Goal: Task Accomplishment & Management: Use online tool/utility

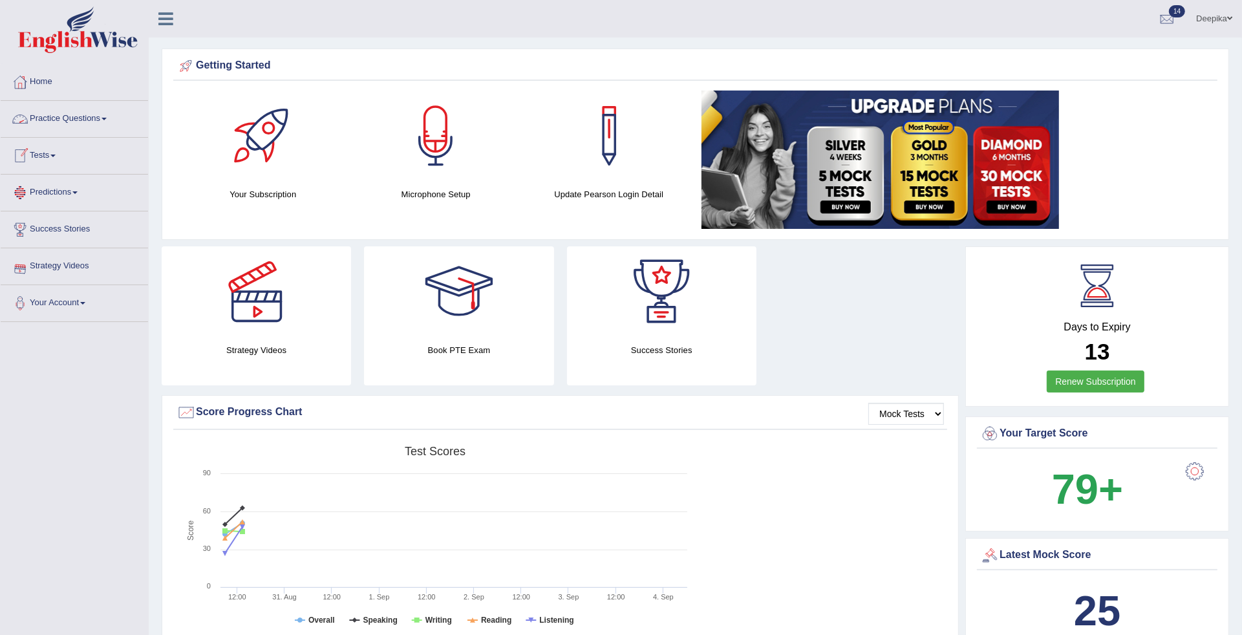
click at [107, 118] on span at bounding box center [104, 119] width 5 height 3
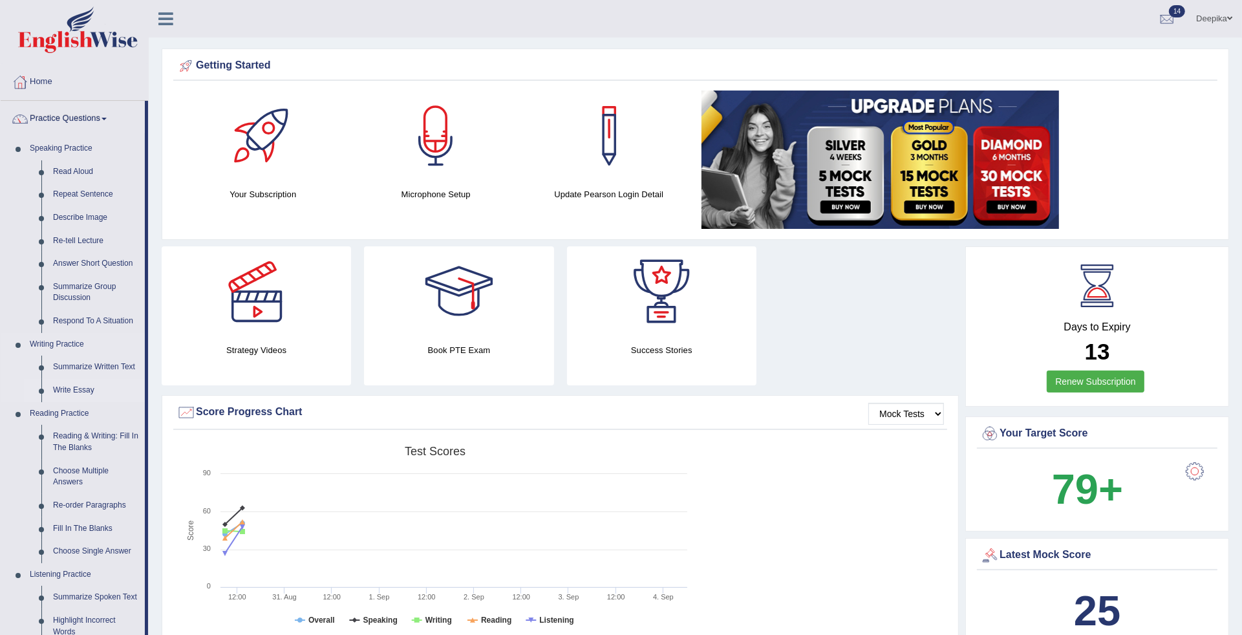
click at [80, 390] on link "Write Essay" at bounding box center [96, 390] width 98 height 23
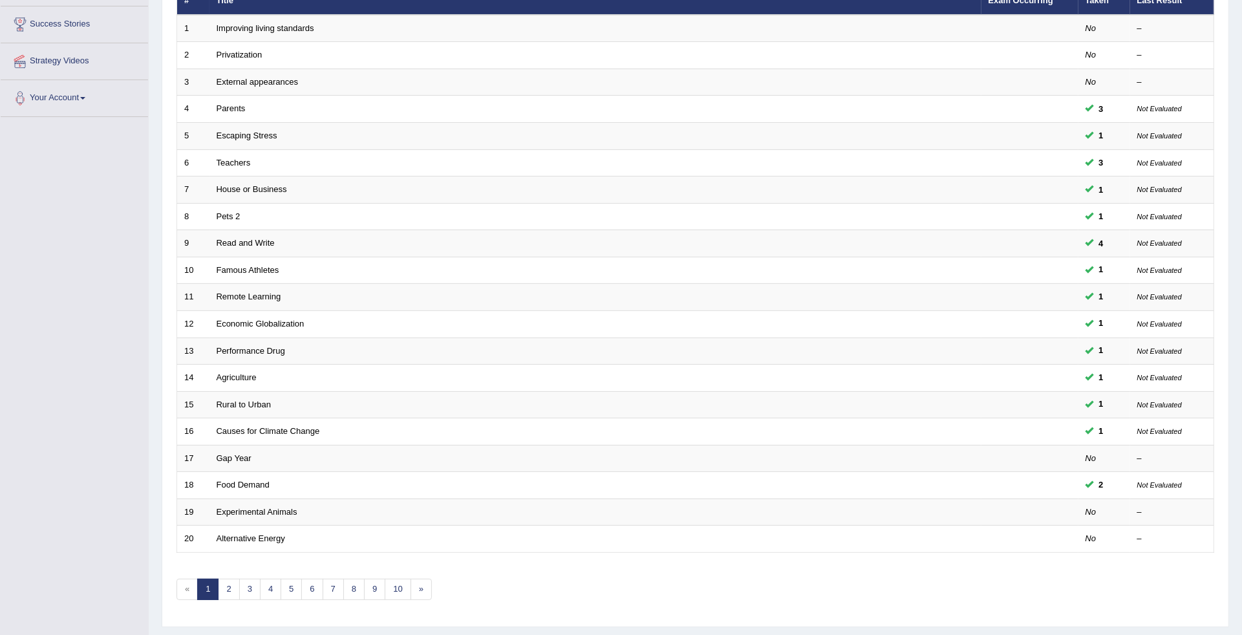
scroll to position [212, 0]
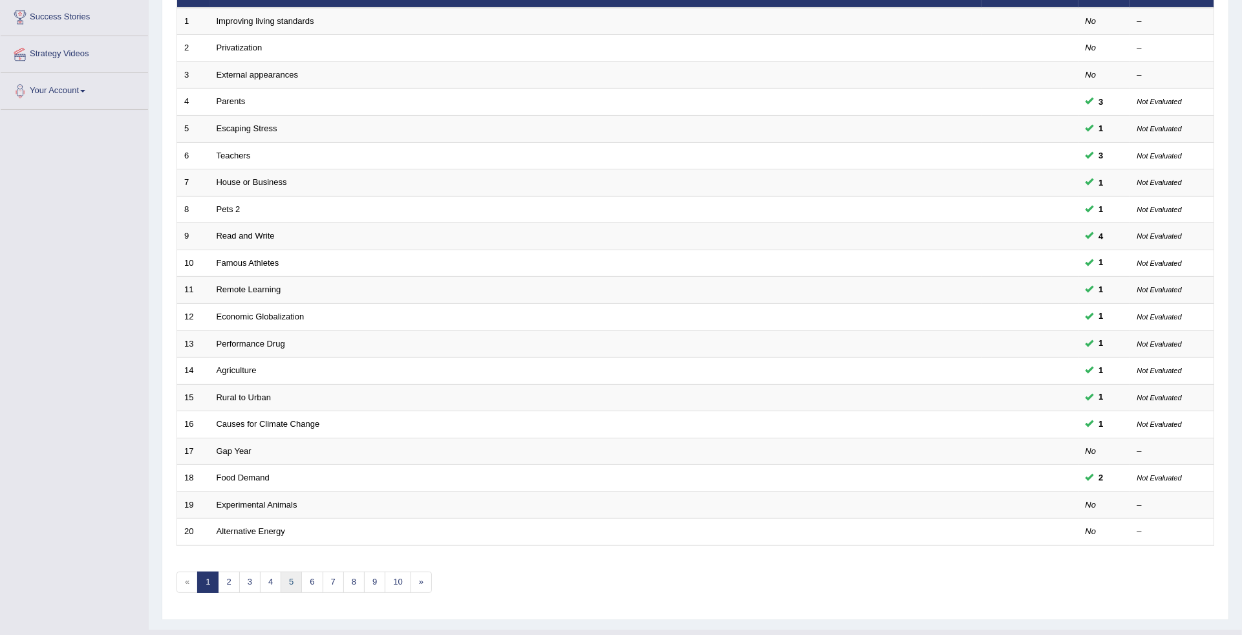
click at [283, 572] on link "5" at bounding box center [291, 582] width 21 height 21
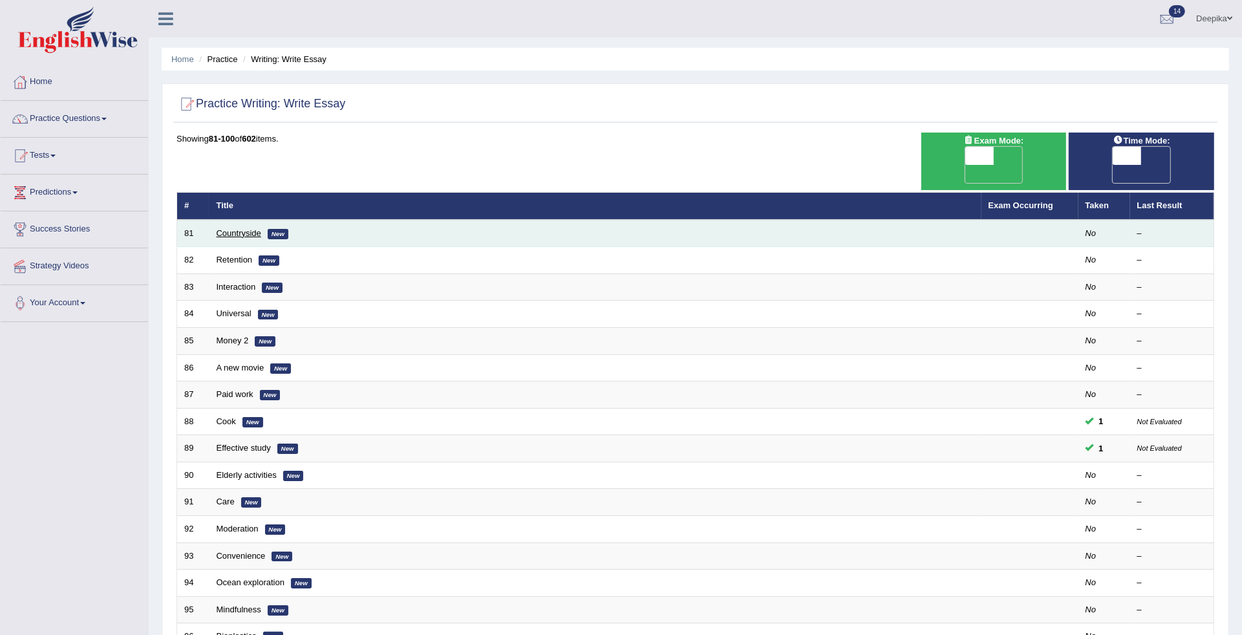
click at [244, 228] on link "Countryside" at bounding box center [239, 233] width 45 height 10
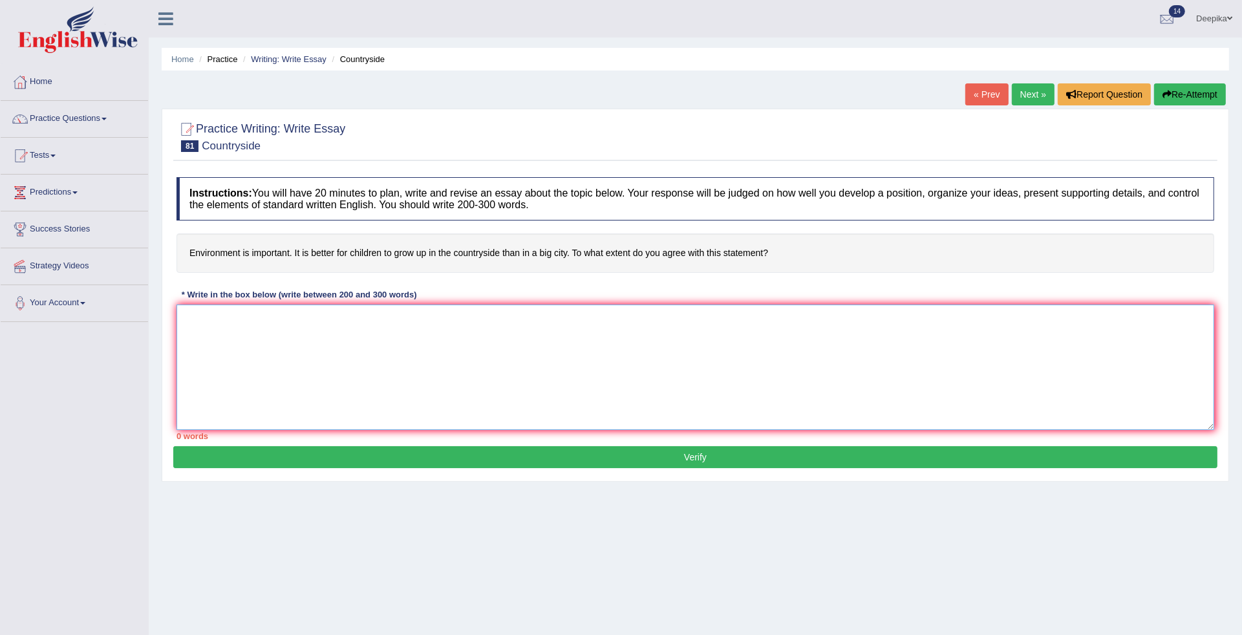
click at [179, 343] on textarea at bounding box center [696, 367] width 1038 height 125
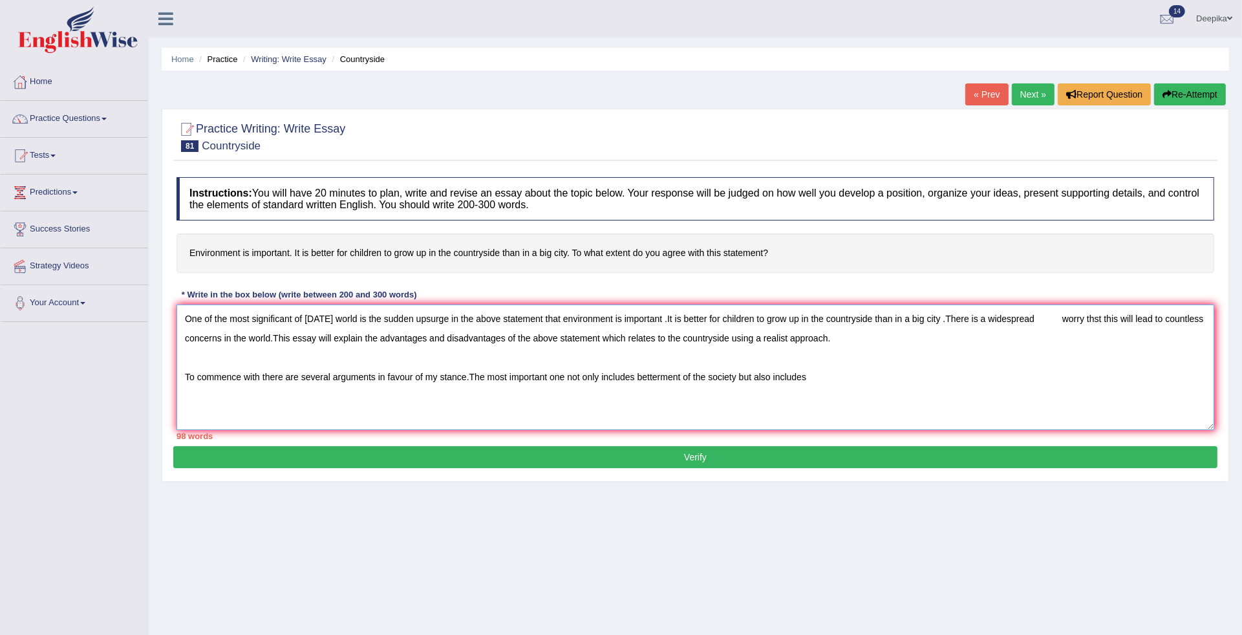
click at [177, 343] on textarea "One of the most significant of today's world is the sudden upsurge in the above…" at bounding box center [696, 367] width 1038 height 125
click at [808, 382] on textarea "One of the most significant of today's world is the sudden upsurge in the above…" at bounding box center [696, 367] width 1038 height 125
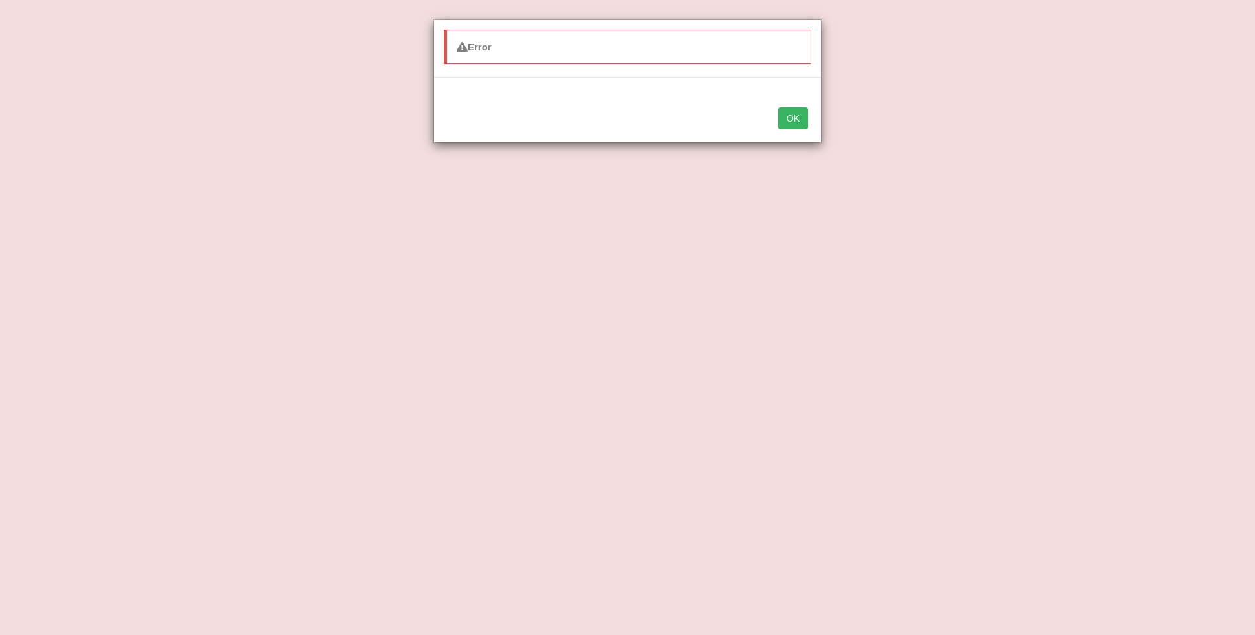
click at [775, 126] on div "OK" at bounding box center [627, 119] width 387 height 45
click at [794, 109] on button "OK" at bounding box center [793, 118] width 30 height 22
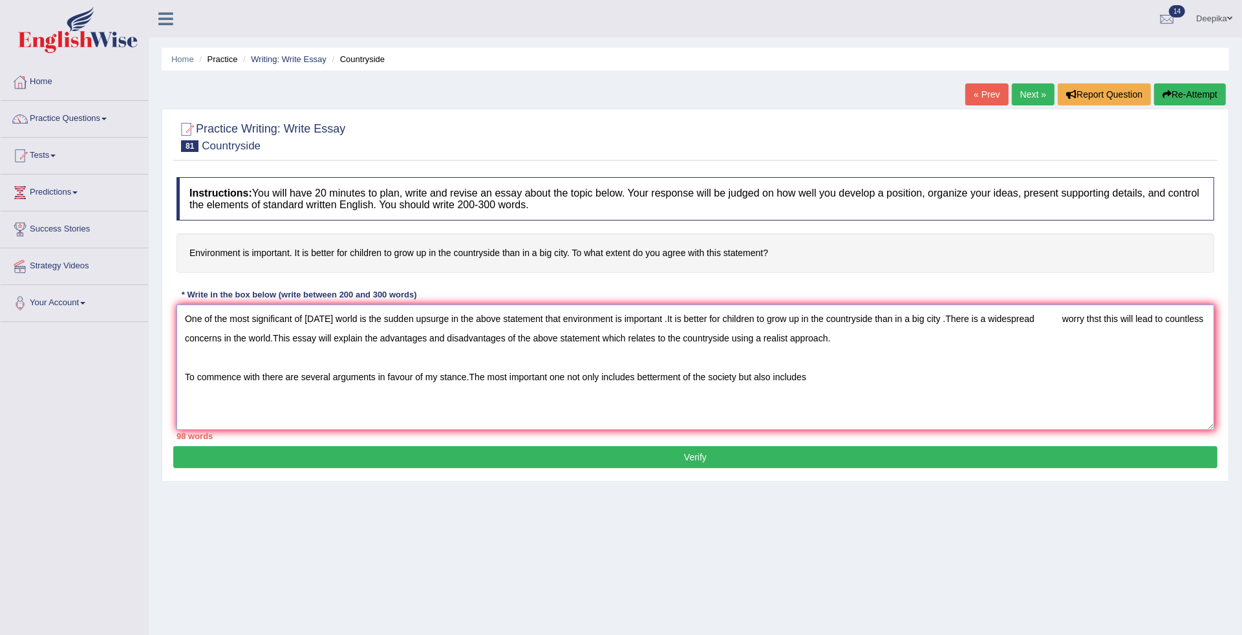
click at [1065, 319] on textarea "One of the most significant of today's world is the sudden upsurge in the above…" at bounding box center [696, 367] width 1038 height 125
click at [820, 385] on textarea "One of the most significant of today's world is the sudden upsurge in the above…" at bounding box center [696, 367] width 1038 height 125
click at [810, 377] on textarea "One of the most significant of today's world is the sudden upsurge in the above…" at bounding box center [696, 367] width 1038 height 125
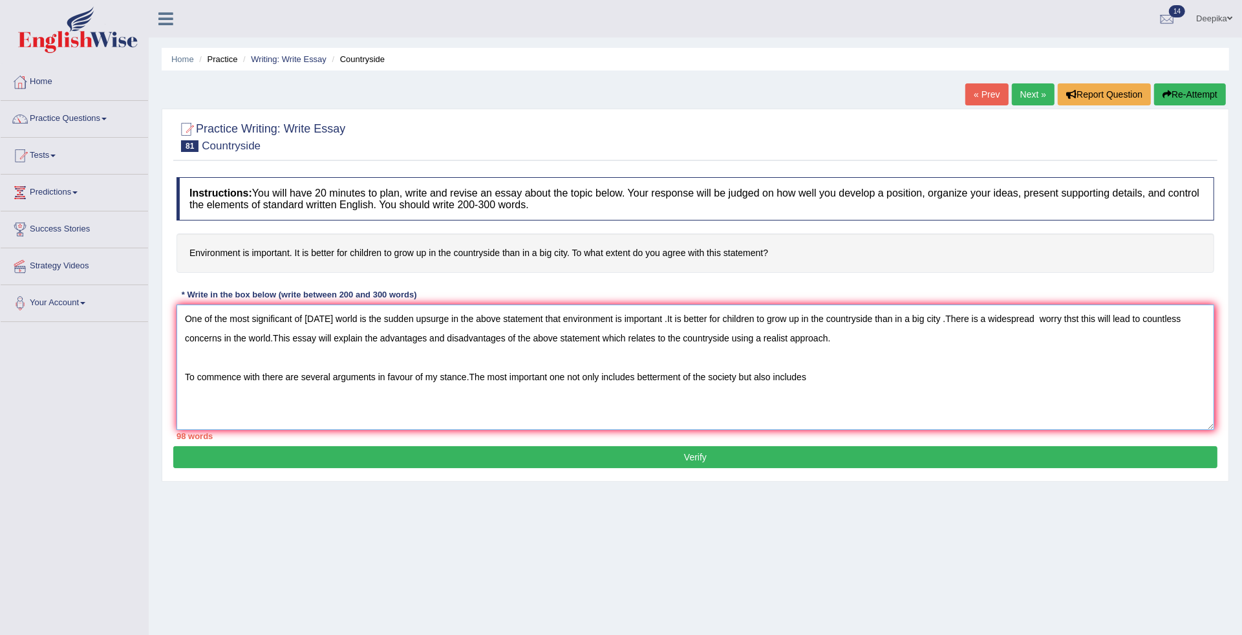
click at [810, 377] on textarea "One of the most significant of today's world is the sudden upsurge in the above…" at bounding box center [696, 367] width 1038 height 125
type textarea "One of the most significant of today's world is the sudden upsurge in the above…"
